Goal: Task Accomplishment & Management: Manage account settings

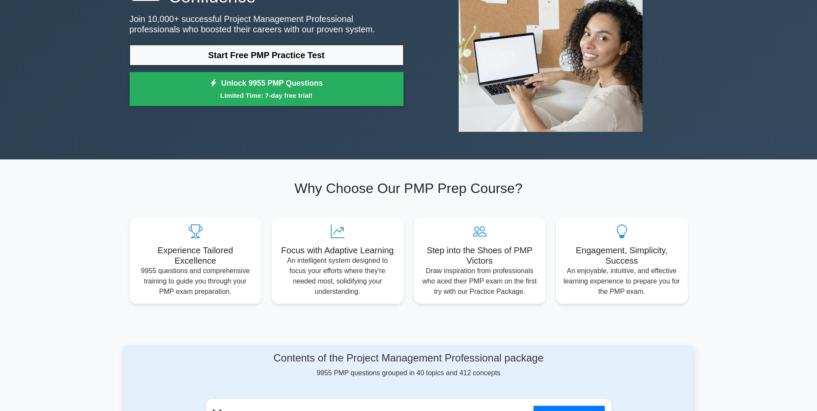
scroll to position [129, 0]
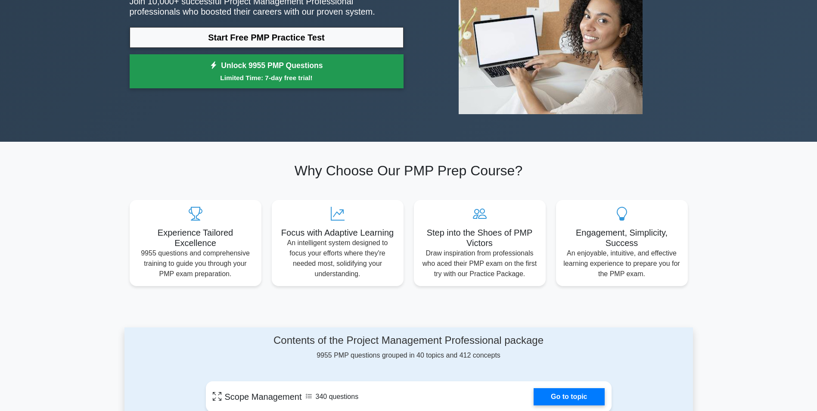
click at [293, 73] on small "Limited Time: 7-day free trial!" at bounding box center [266, 78] width 252 height 10
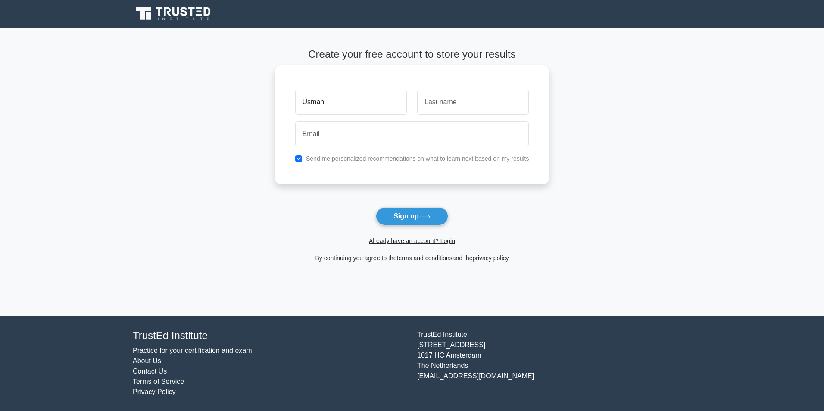
type input "Usman"
type input "Malik"
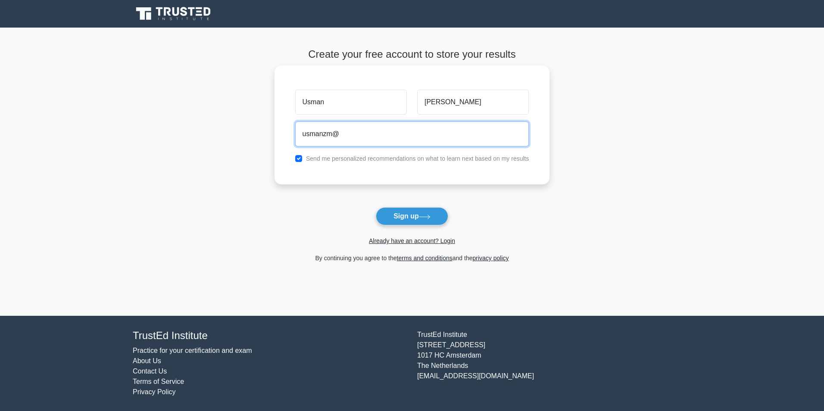
type input "usmanzm@yahoo.com"
click at [296, 158] on input "checkbox" at bounding box center [298, 158] width 7 height 7
checkbox input "false"
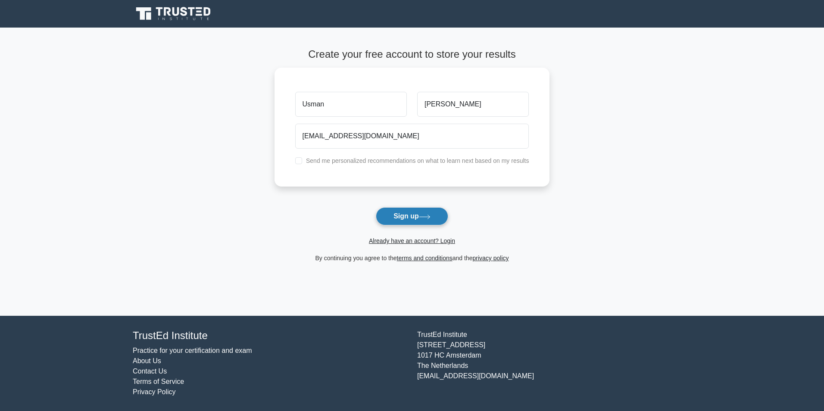
click at [417, 214] on button "Sign up" at bounding box center [412, 216] width 72 height 18
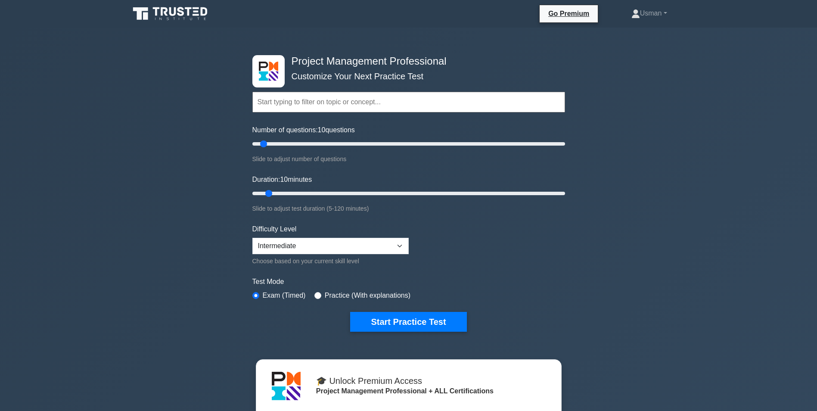
scroll to position [258, 0]
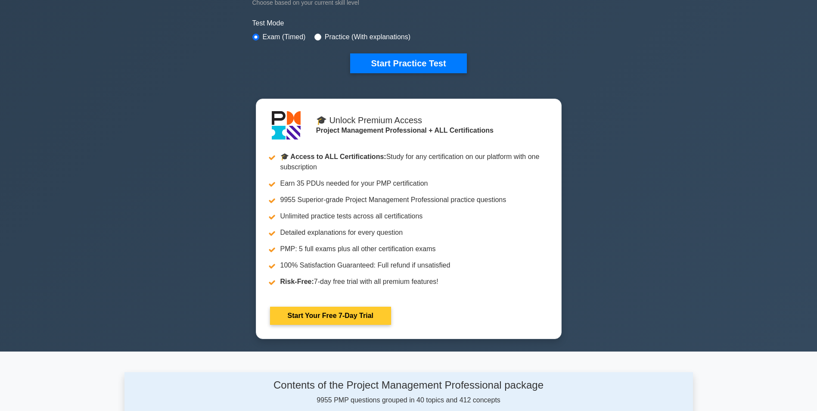
click at [342, 314] on link "Start Your Free 7-Day Trial" at bounding box center [330, 316] width 121 height 18
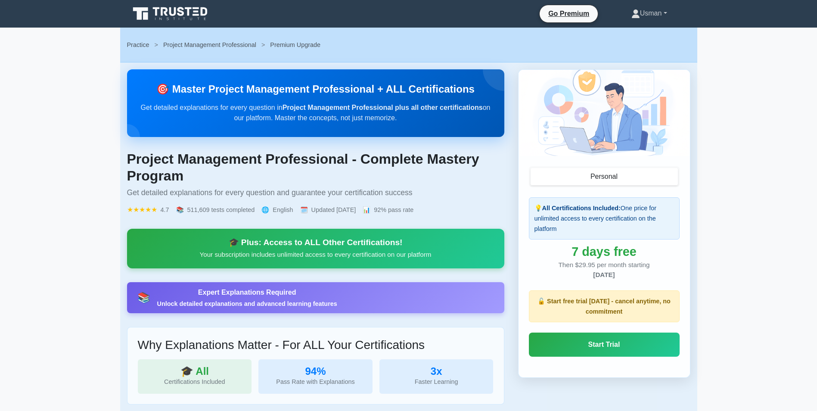
click at [661, 15] on link "Usman" at bounding box center [649, 13] width 77 height 17
click at [632, 47] on link "Settings" at bounding box center [645, 47] width 68 height 14
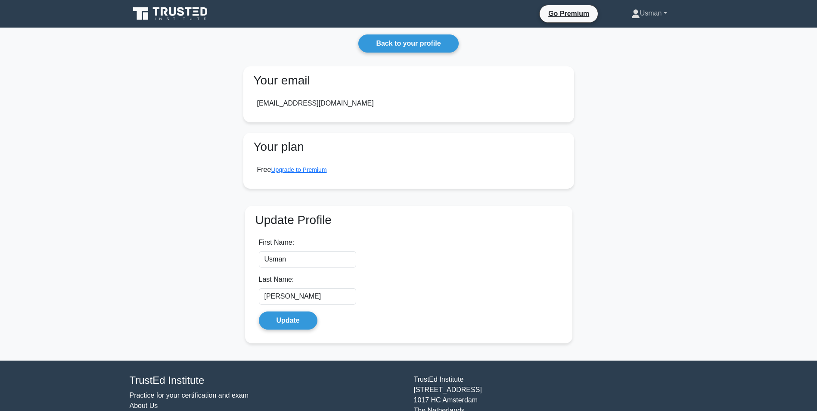
click at [657, 20] on link "Usman" at bounding box center [649, 13] width 77 height 17
click at [627, 48] on link "Settings" at bounding box center [645, 47] width 68 height 14
click at [429, 46] on link "Back to your profile" at bounding box center [408, 43] width 100 height 18
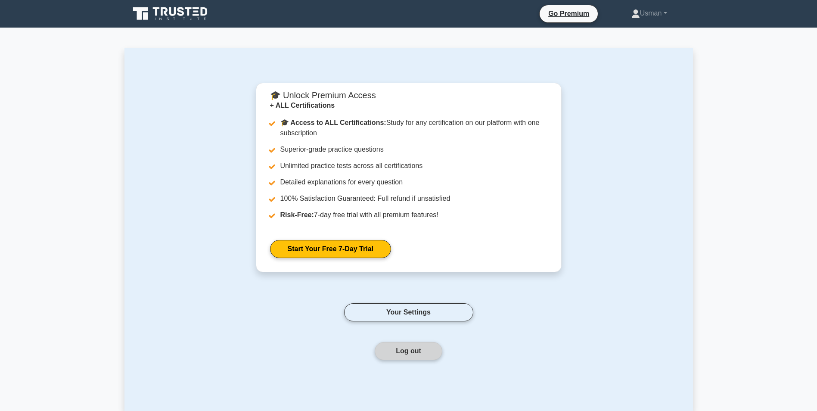
click at [409, 350] on button "Log out" at bounding box center [409, 351] width 68 height 18
